Goal: Information Seeking & Learning: Learn about a topic

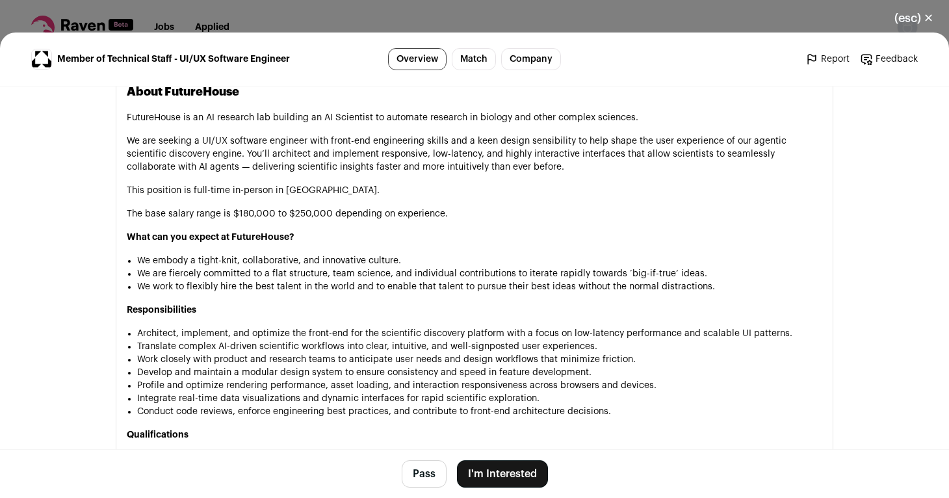
scroll to position [356, 0]
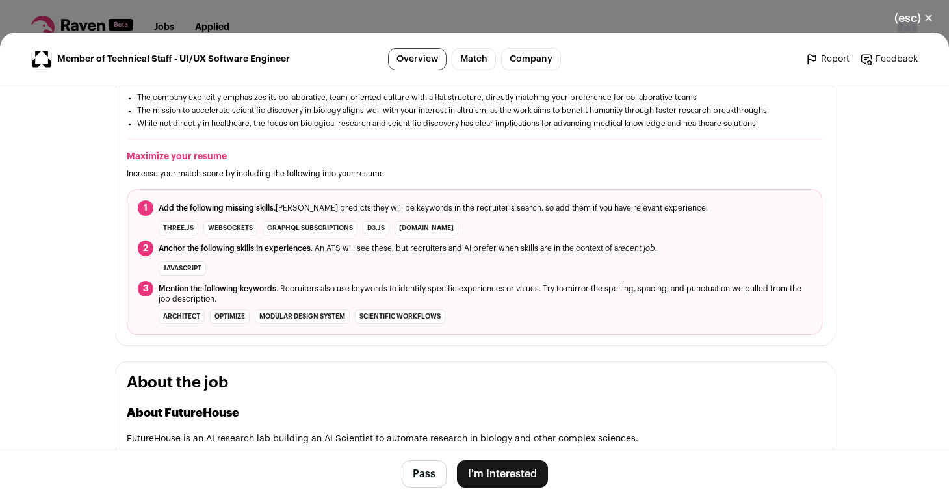
click at [178, 14] on div "(esc) ✕ Member of Technical Staff - UI/UX Software Engineer Overview Match Comp…" at bounding box center [474, 249] width 949 height 498
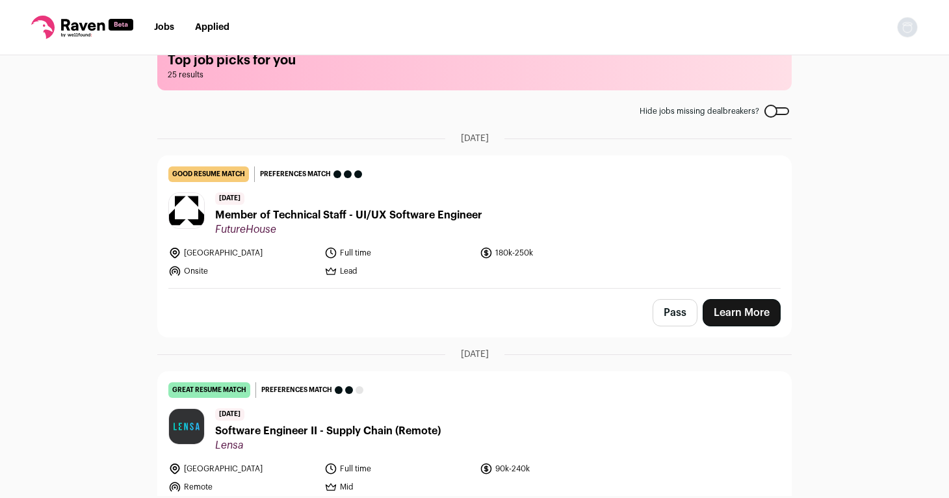
scroll to position [0, 0]
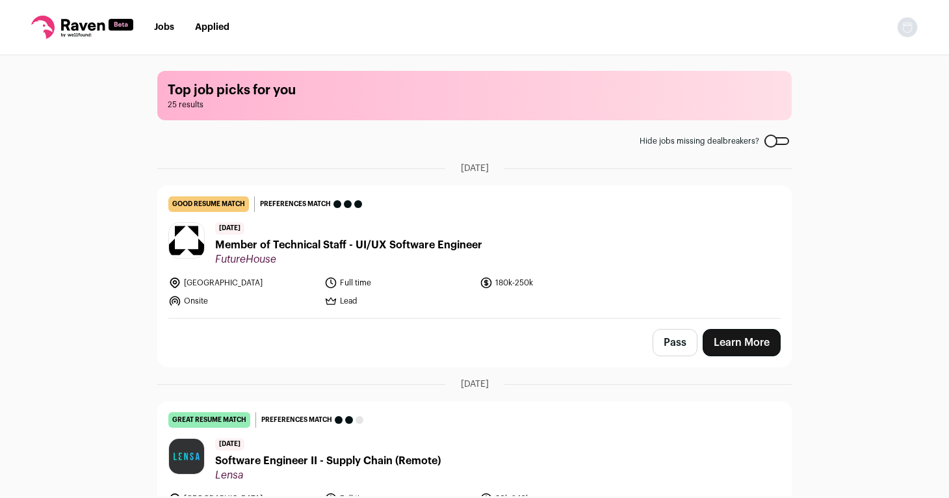
click at [160, 29] on link "Jobs" at bounding box center [164, 27] width 20 height 9
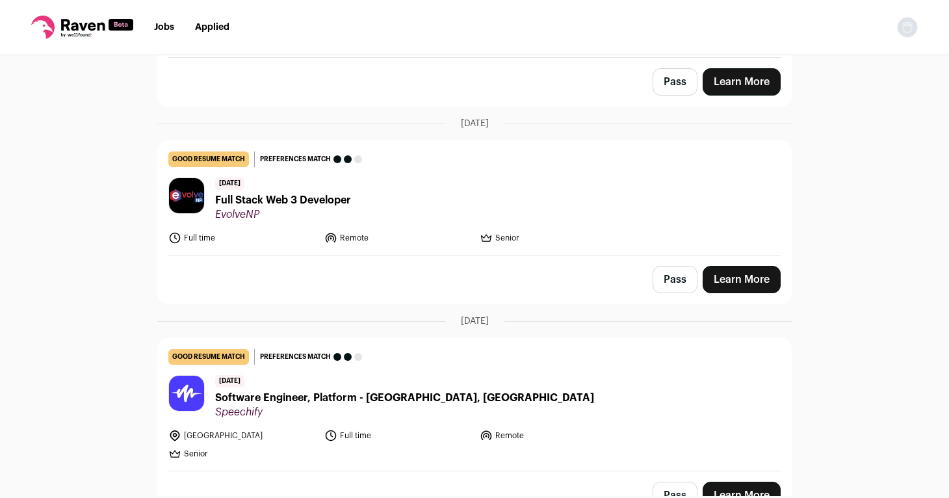
scroll to position [287, 0]
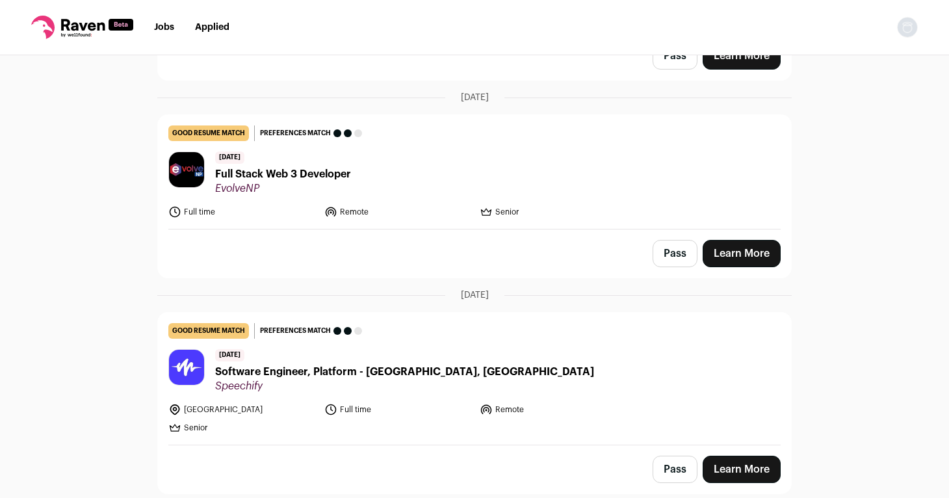
click at [250, 176] on span "Full Stack Web 3 Developer" at bounding box center [283, 174] width 136 height 16
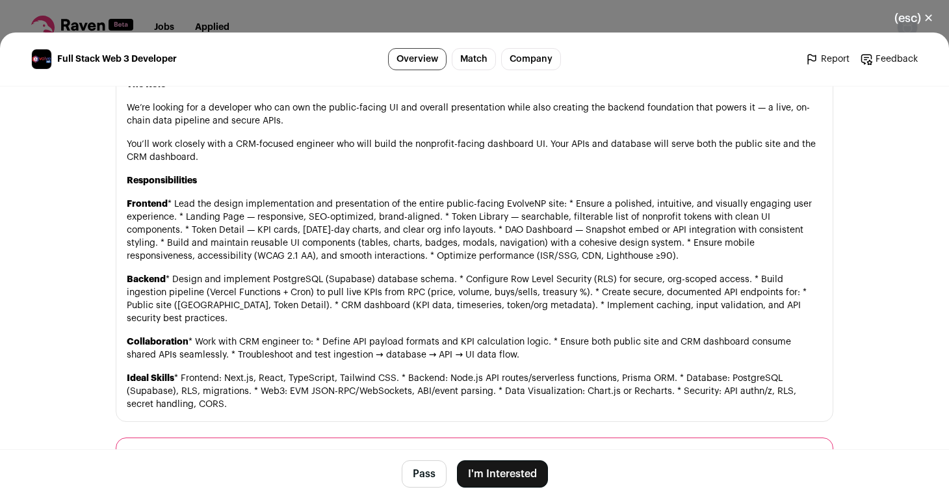
scroll to position [716, 0]
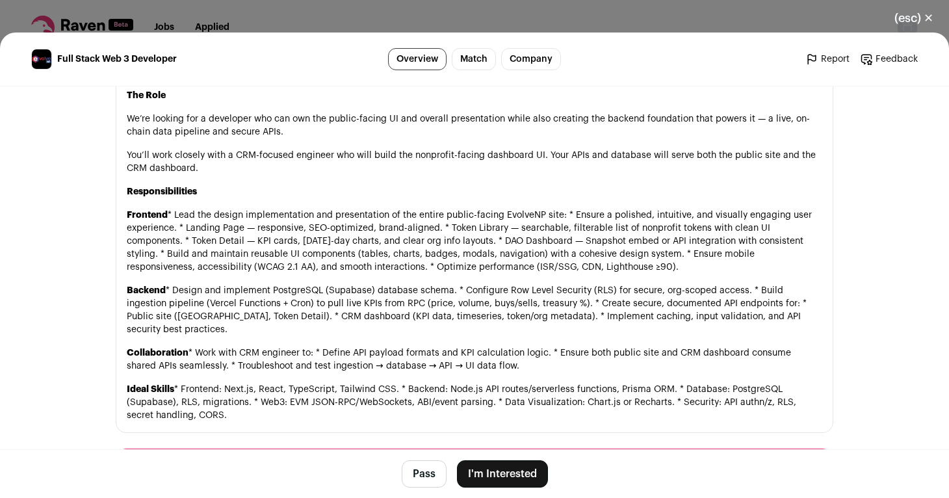
click at [204, 22] on div "(esc) ✕ Full Stack Web 3 Developer Overview Match Company Report Feedback Repor…" at bounding box center [474, 249] width 949 height 498
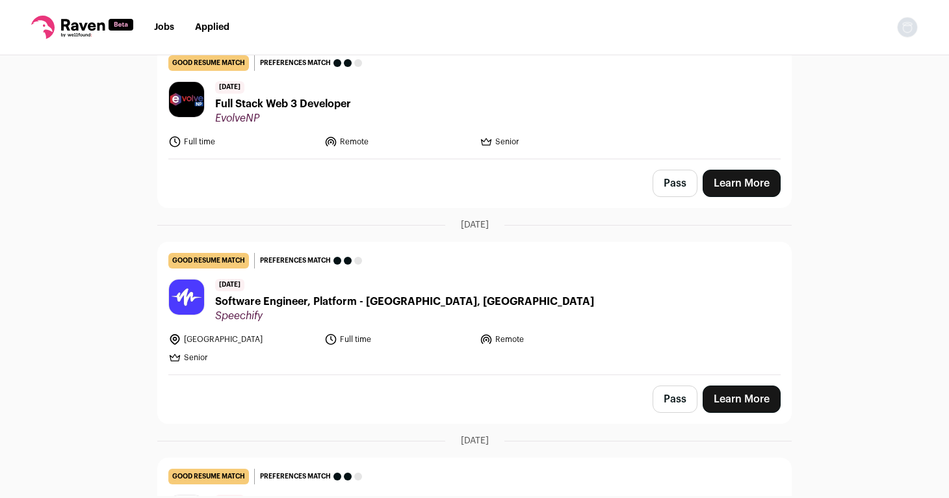
scroll to position [0, 0]
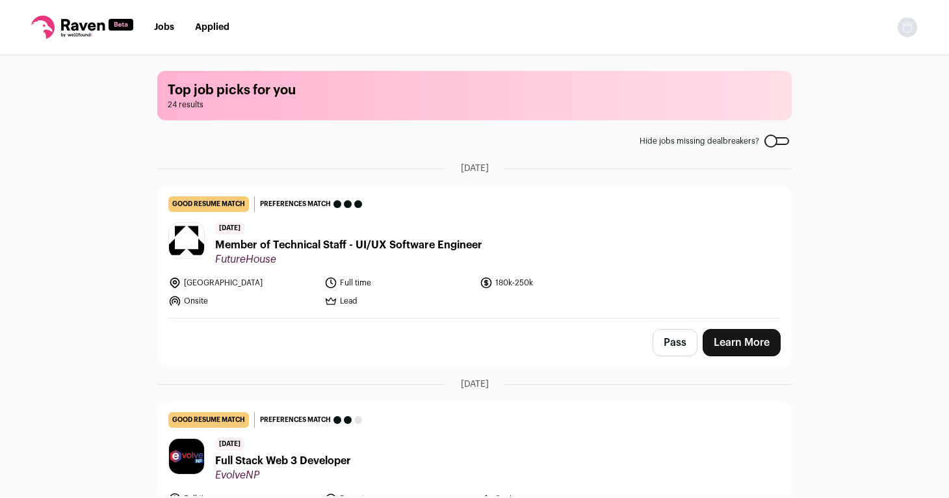
click at [215, 23] on link "Applied" at bounding box center [212, 27] width 34 height 9
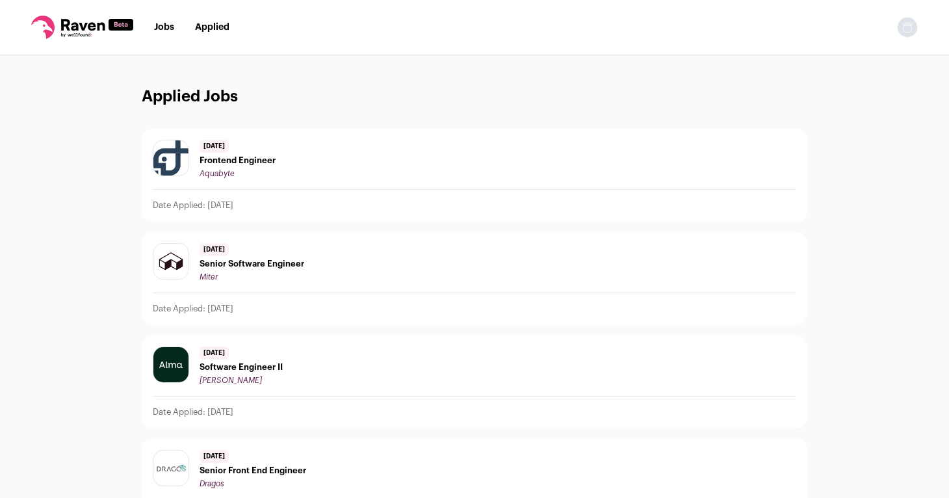
click at [219, 163] on span "Frontend Engineer" at bounding box center [238, 160] width 76 height 10
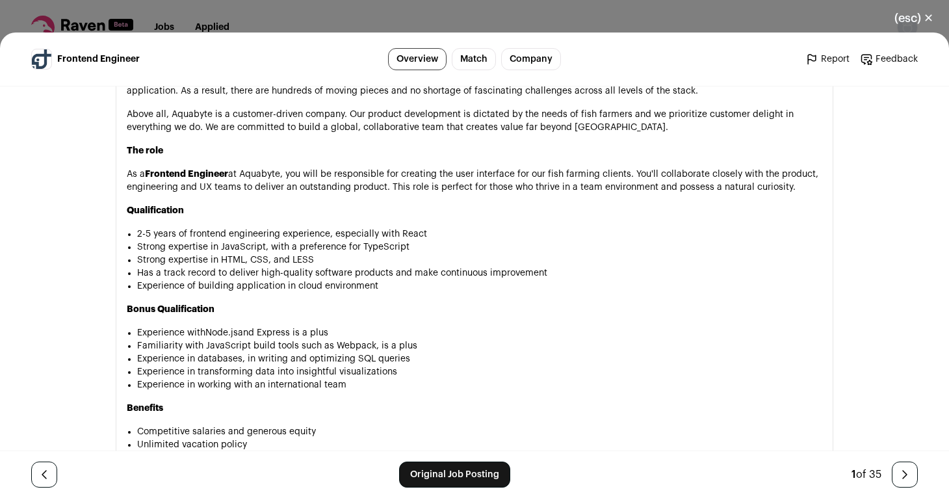
scroll to position [936, 0]
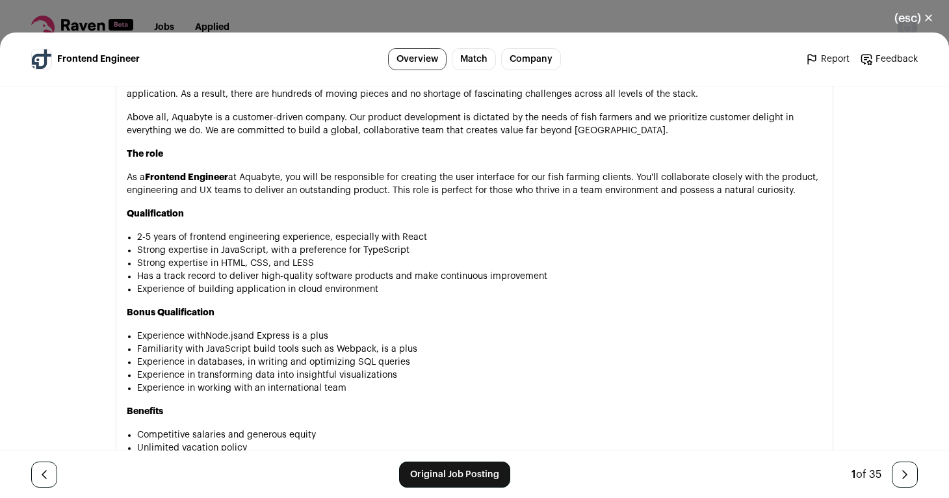
click at [265, 8] on div "(esc) ✕ Frontend Engineer Overview Match Company Report Feedback Report Feedbac…" at bounding box center [474, 249] width 949 height 498
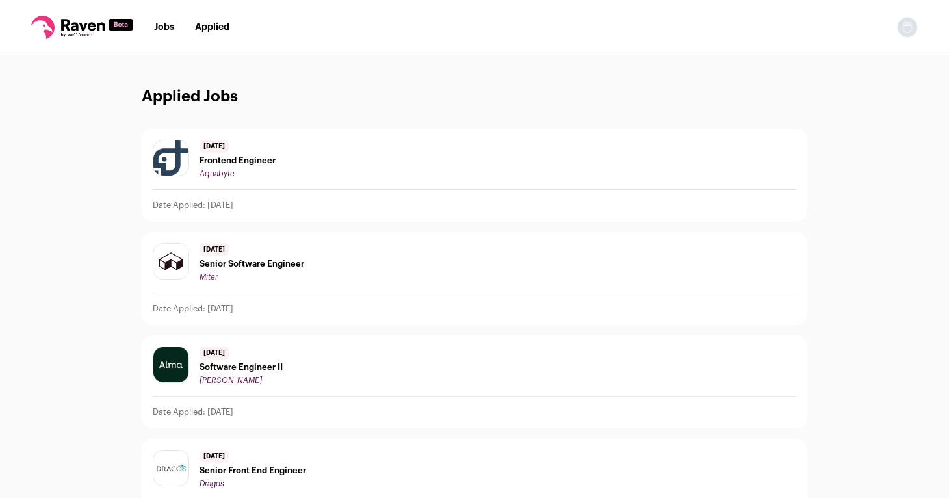
click at [168, 27] on link "Jobs" at bounding box center [164, 27] width 20 height 9
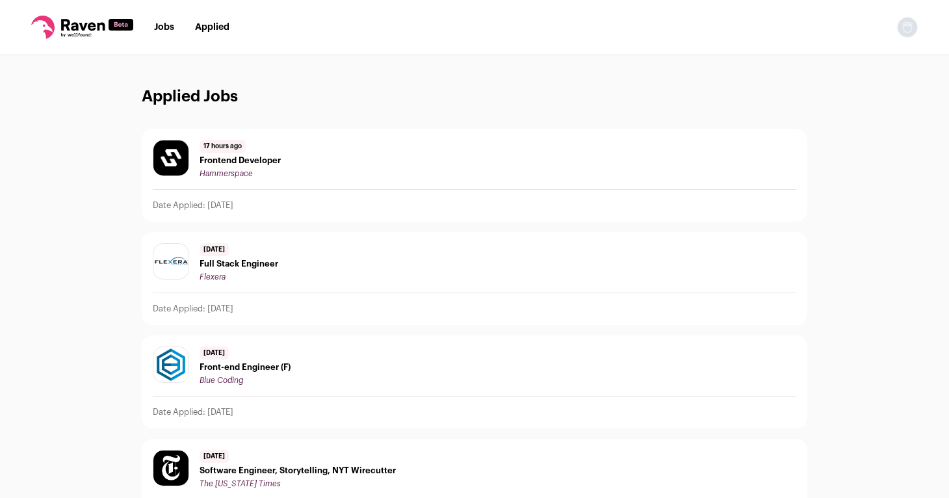
click at [209, 27] on link "Applied" at bounding box center [212, 27] width 34 height 9
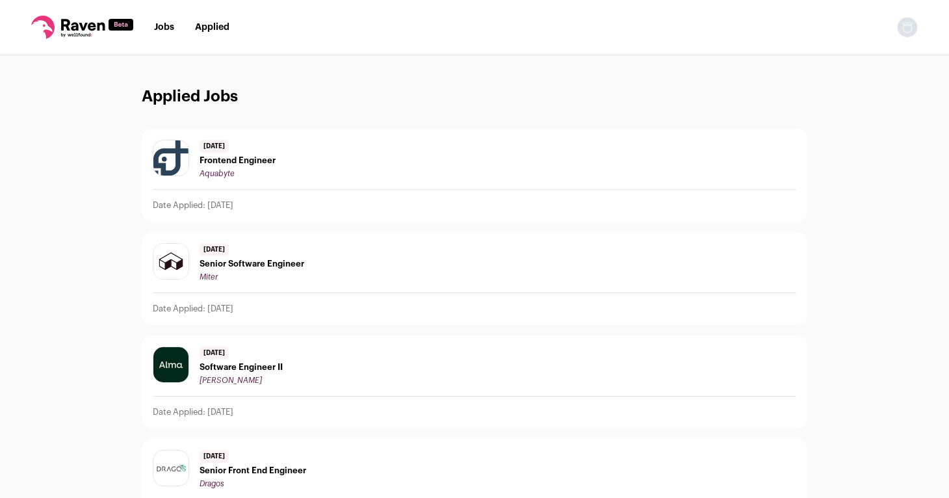
click at [224, 163] on span "Frontend Engineer" at bounding box center [238, 160] width 76 height 10
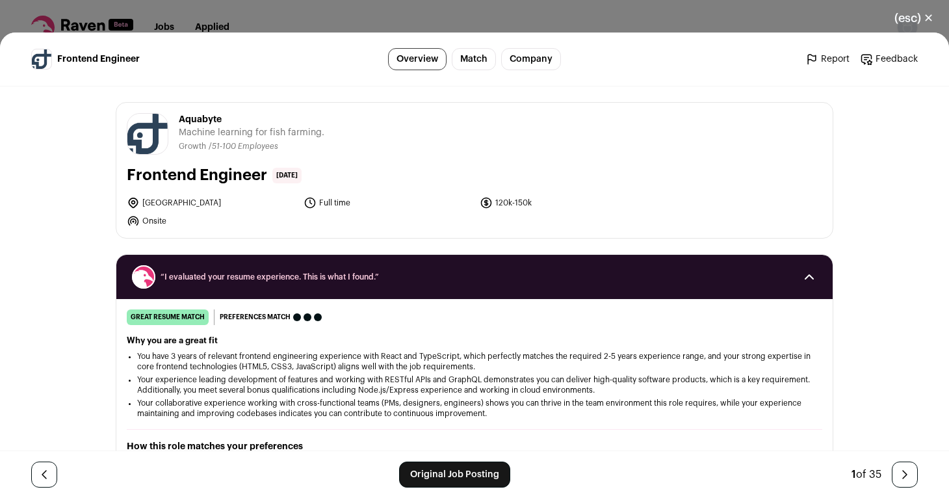
click at [198, 118] on span "Aquabyte" at bounding box center [252, 119] width 146 height 13
click at [224, 16] on div "(esc) ✕ Frontend Engineer Overview Match Company Report Feedback Report Feedbac…" at bounding box center [474, 249] width 949 height 498
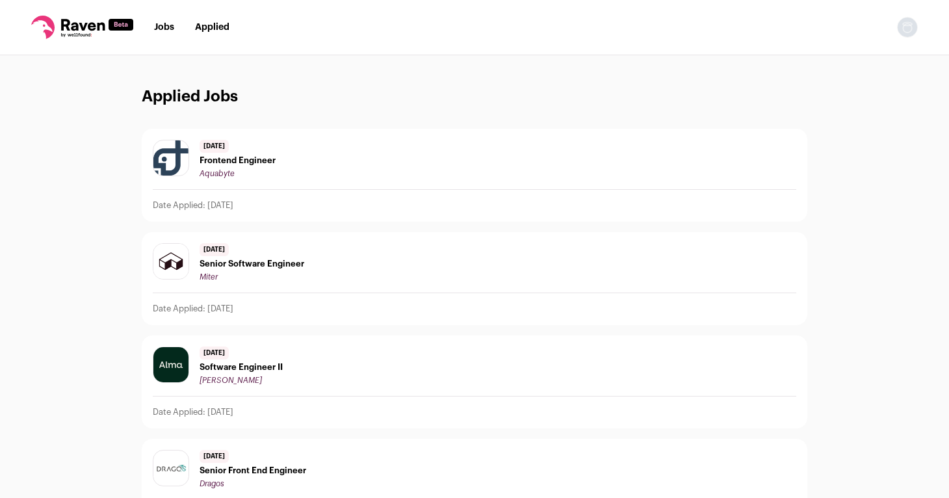
click at [215, 157] on span "Frontend Engineer" at bounding box center [238, 160] width 76 height 10
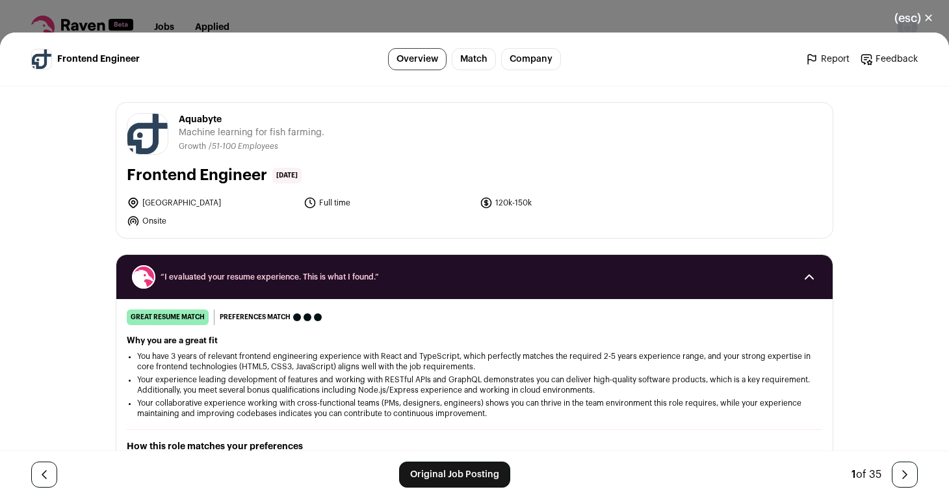
click at [241, 10] on div "(esc) ✕ Frontend Engineer Overview Match Company Report Feedback Report Feedbac…" at bounding box center [474, 249] width 949 height 498
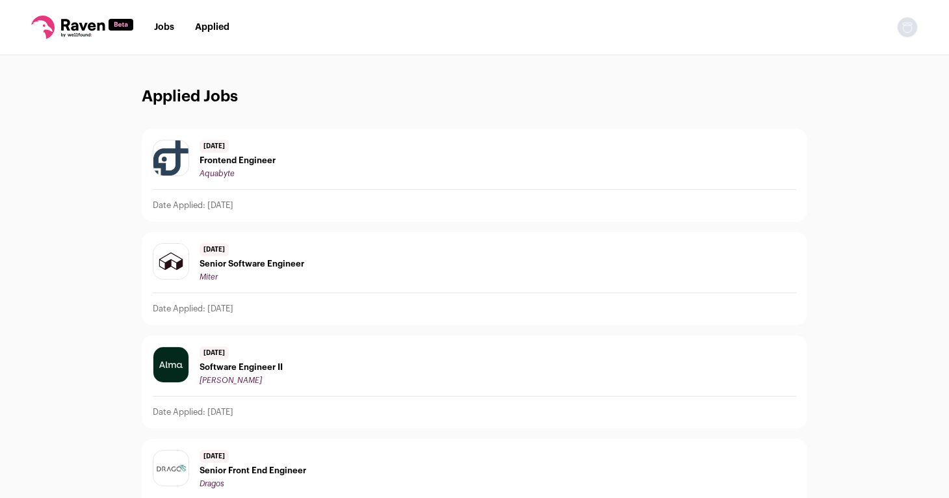
click at [237, 164] on span "Frontend Engineer" at bounding box center [238, 160] width 76 height 10
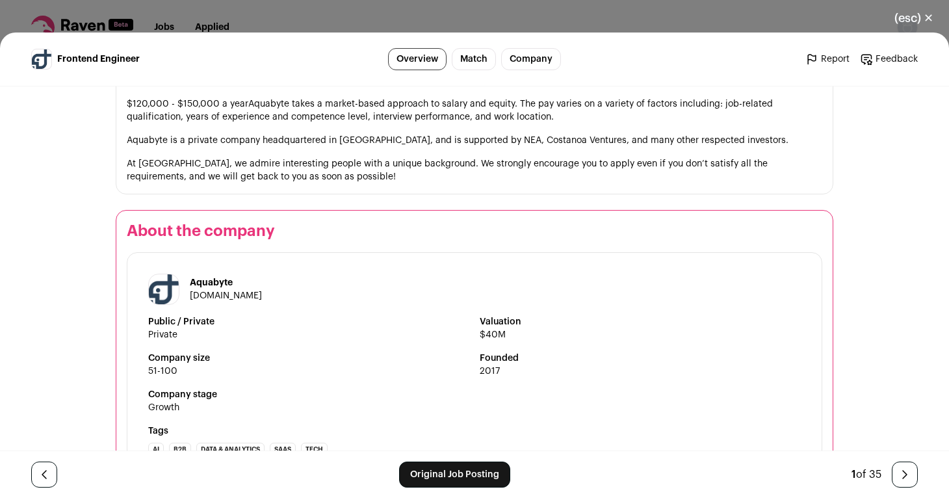
scroll to position [1556, 0]
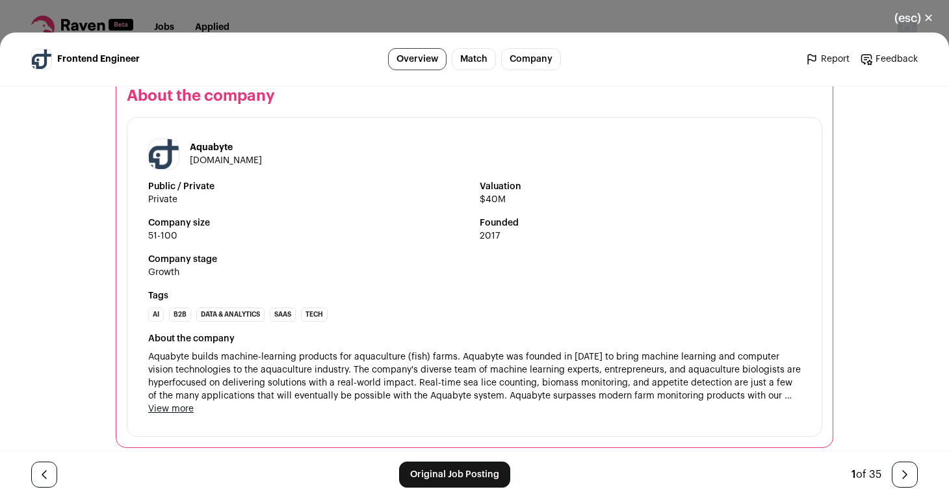
click at [209, 156] on link "aquabyte.no" at bounding box center [226, 160] width 72 height 9
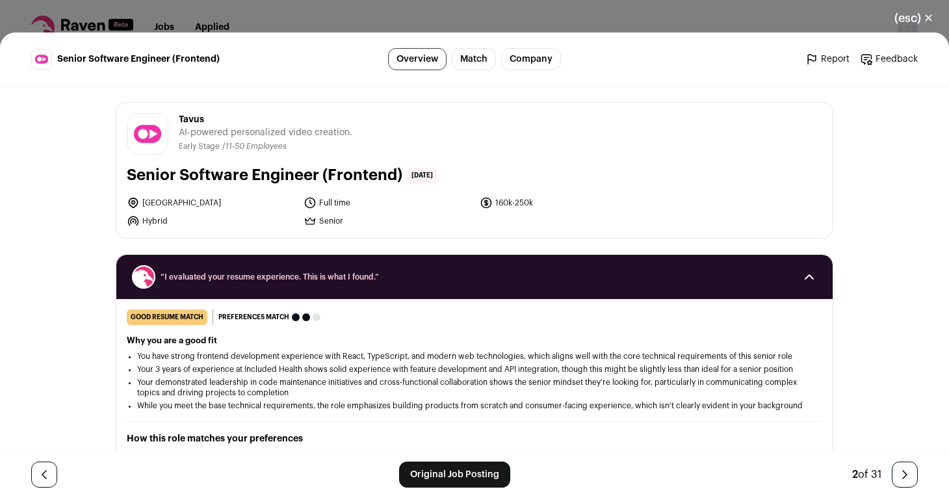
scroll to position [149, 0]
